Goal: Task Accomplishment & Management: Manage account settings

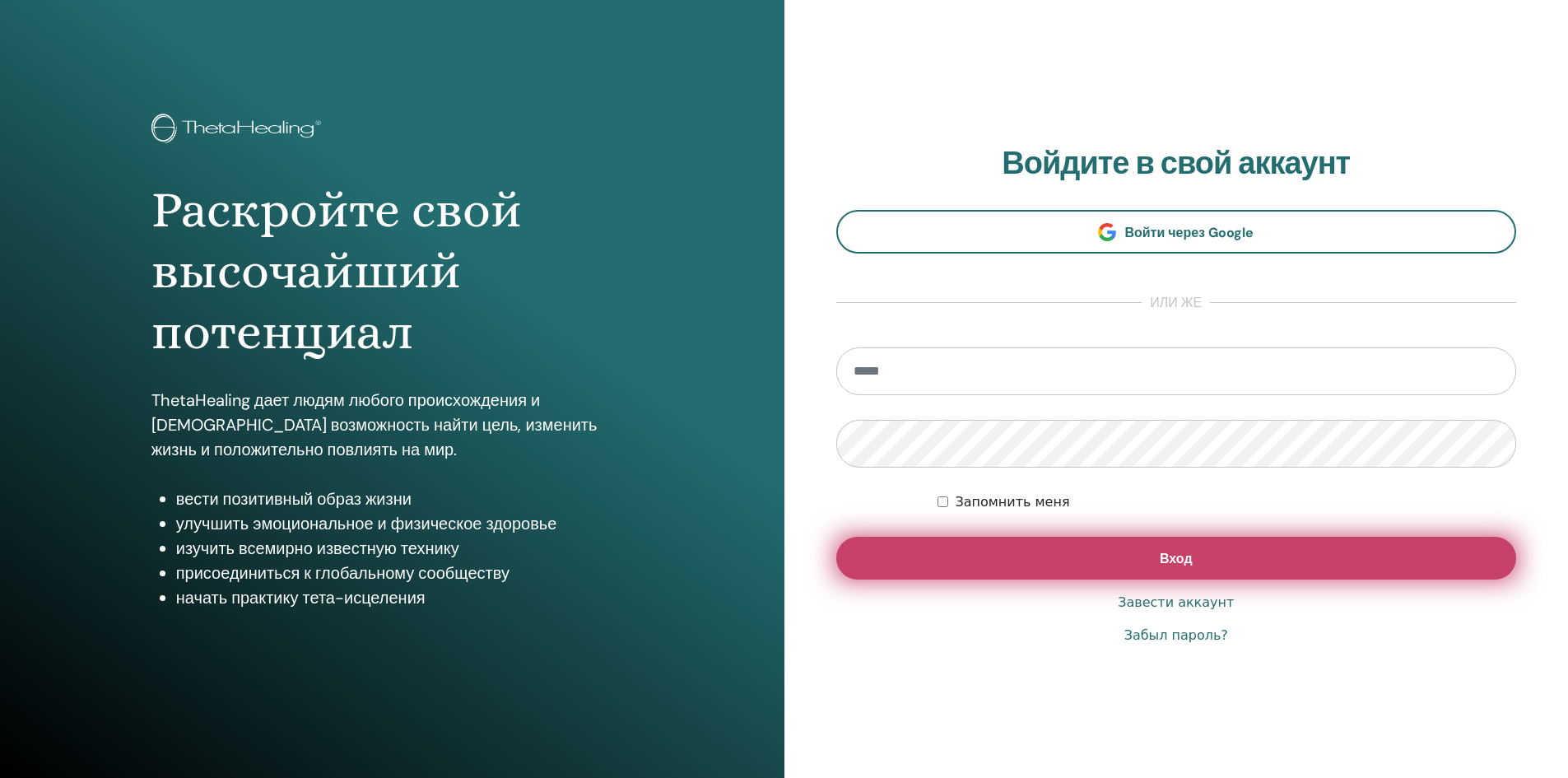
type input "**********"
click at [1171, 556] on span "Вход" at bounding box center [1175, 558] width 33 height 18
type input "**********"
click at [1167, 573] on button "Вход" at bounding box center [1176, 558] width 681 height 43
